Goal: Task Accomplishment & Management: Manage account settings

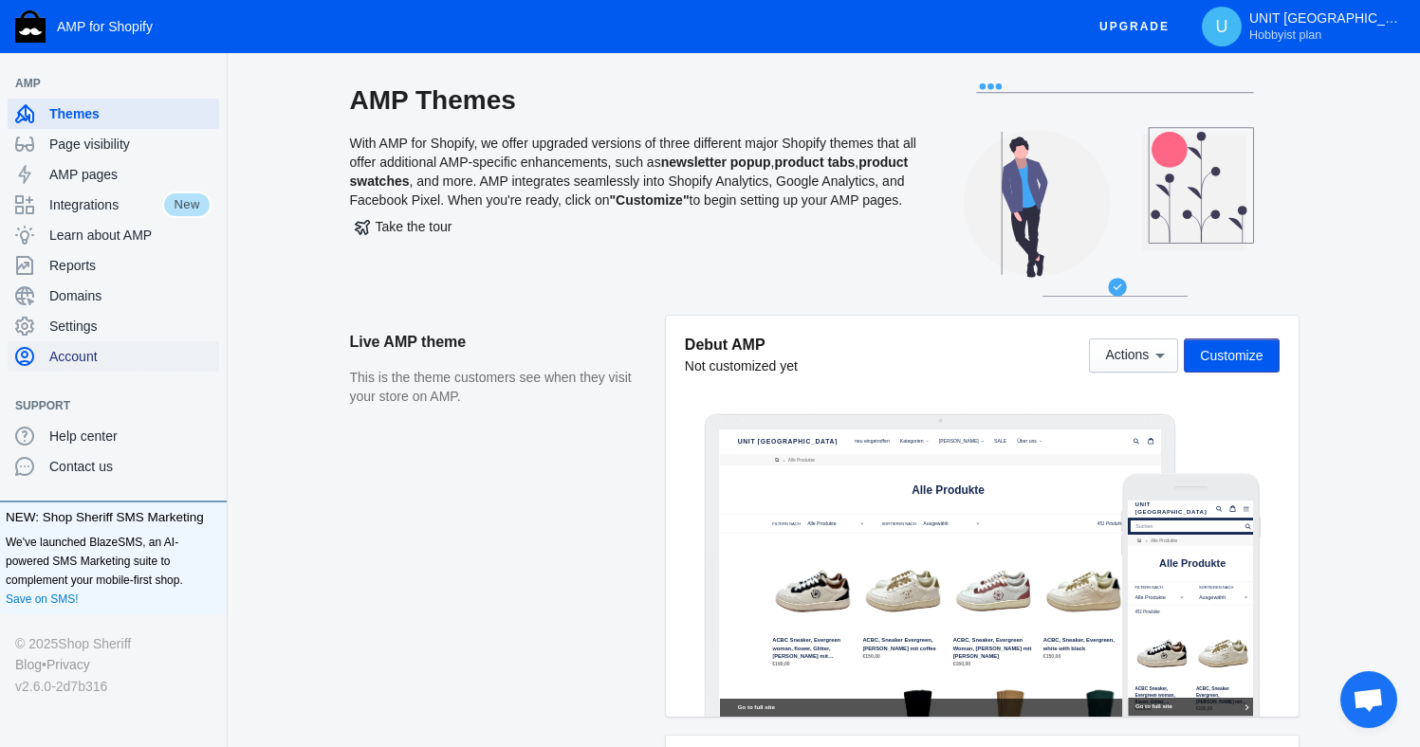
click at [82, 356] on span "Account" at bounding box center [130, 356] width 162 height 19
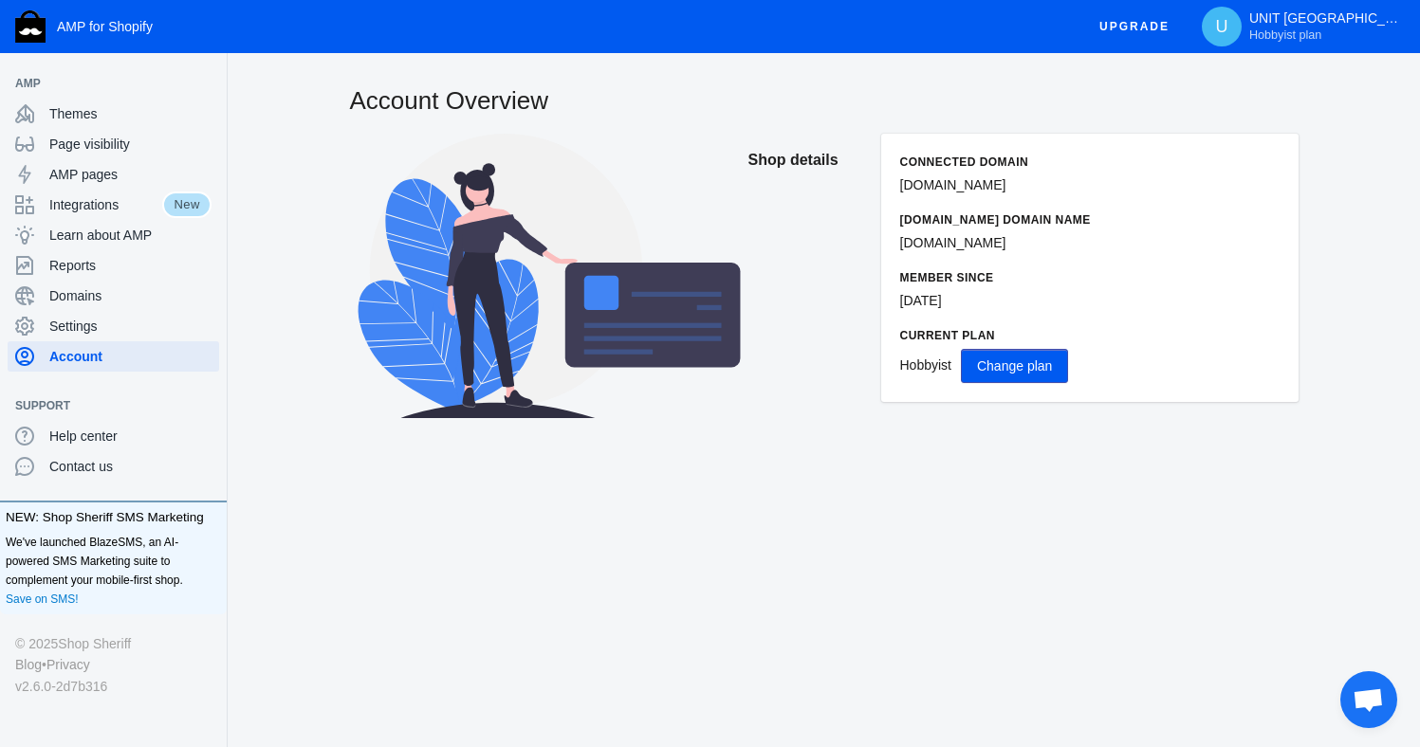
click at [990, 367] on span "Change plan" at bounding box center [1014, 366] width 75 height 15
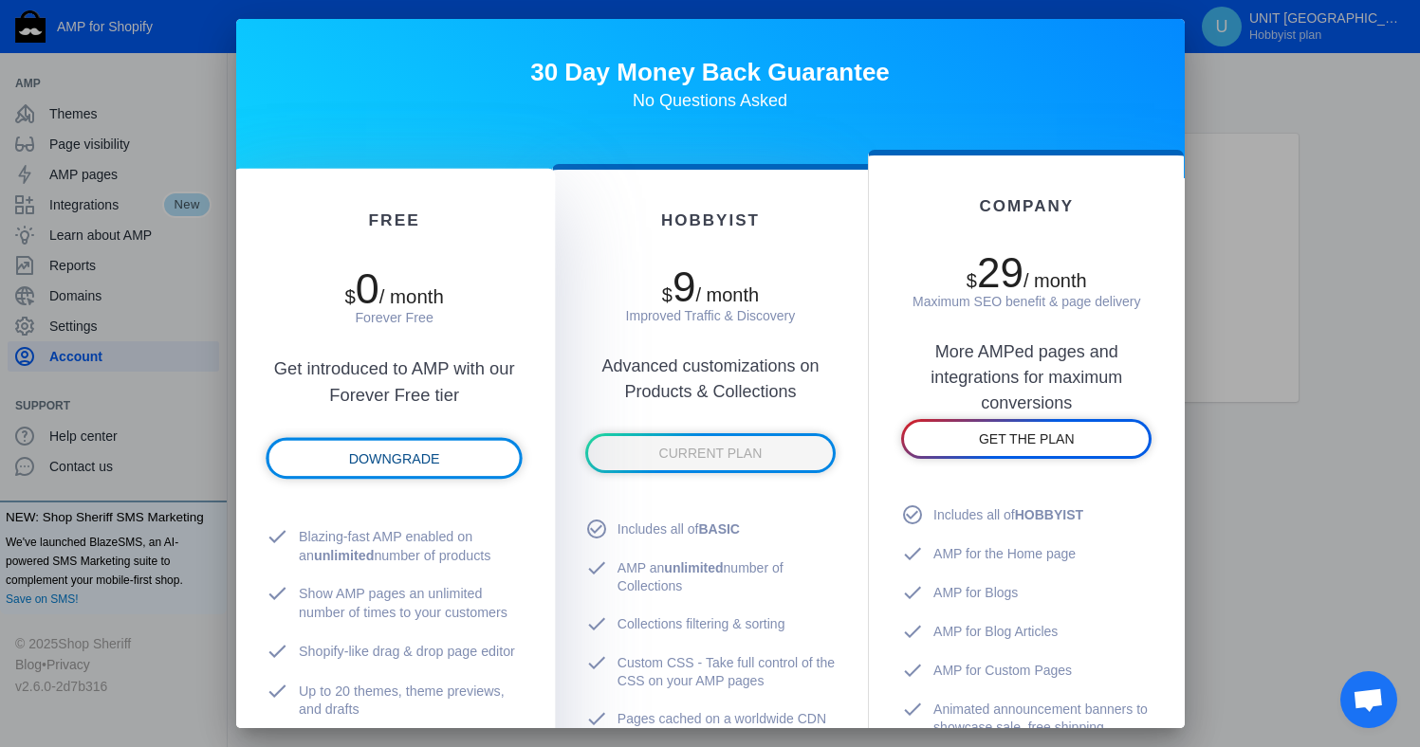
click at [405, 455] on span "DOWNGRADE" at bounding box center [393, 458] width 91 height 15
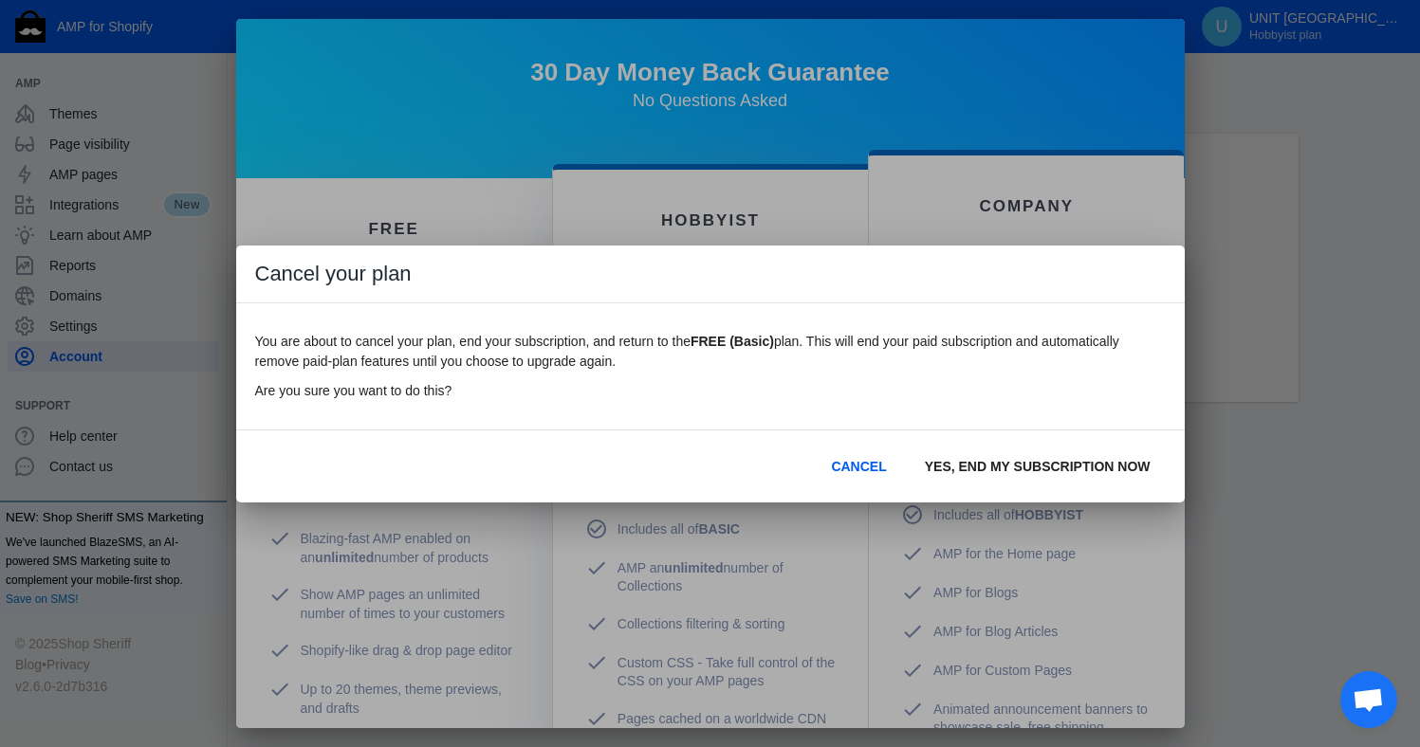
click at [984, 467] on span "YES, END MY SUBSCRIPTION NOW" at bounding box center [1038, 466] width 226 height 15
